Goal: Task Accomplishment & Management: Manage account settings

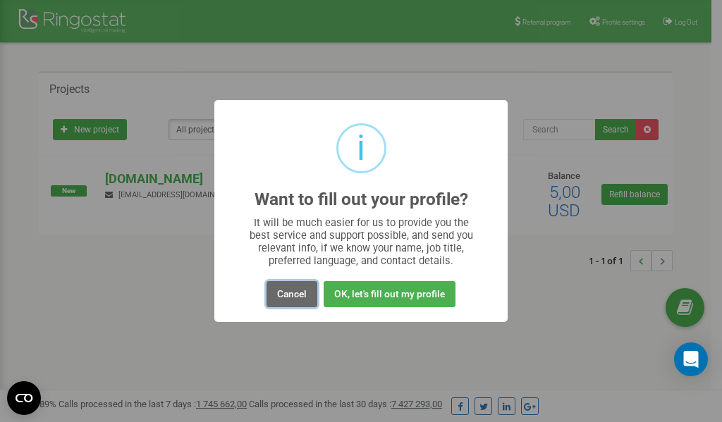
click at [296, 297] on button "Cancel" at bounding box center [291, 294] width 51 height 26
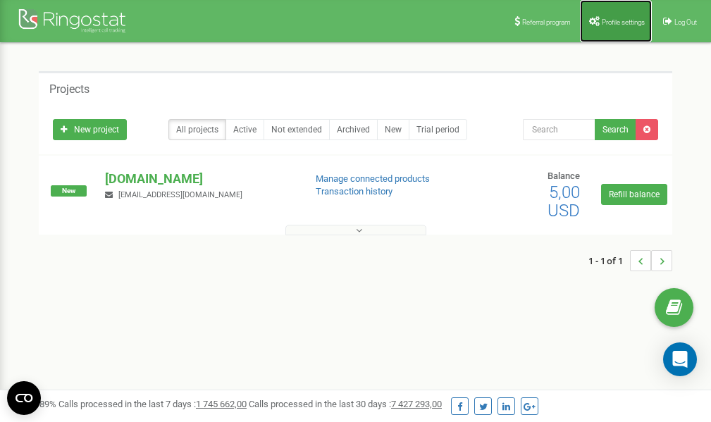
click at [607, 16] on link "Profile settings" at bounding box center [616, 21] width 72 height 42
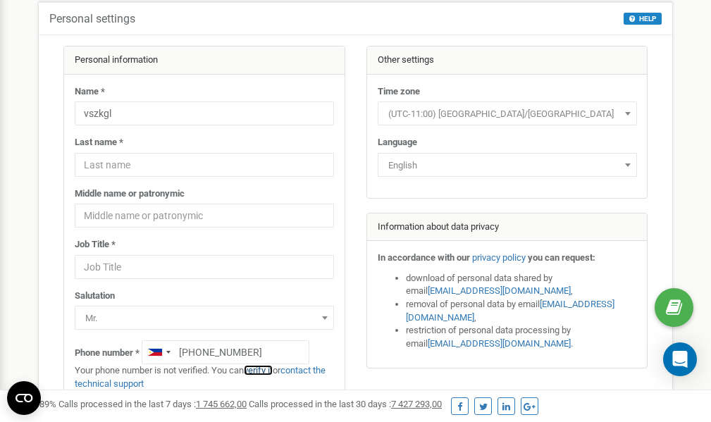
click at [260, 371] on link "verify it" at bounding box center [258, 370] width 29 height 11
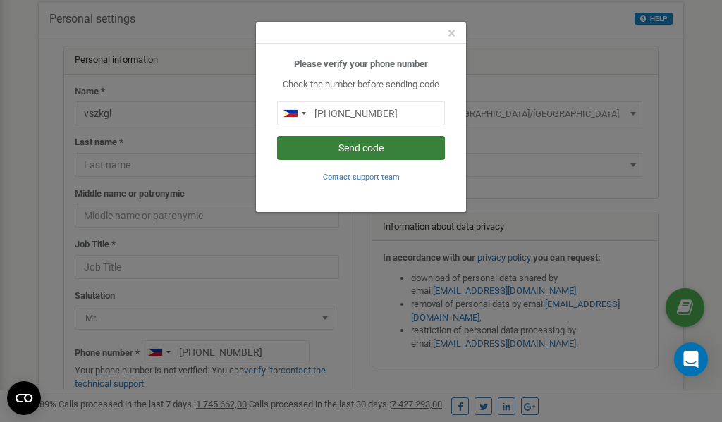
click at [348, 152] on button "Send code" at bounding box center [361, 148] width 168 height 24
